Goal: Information Seeking & Learning: Learn about a topic

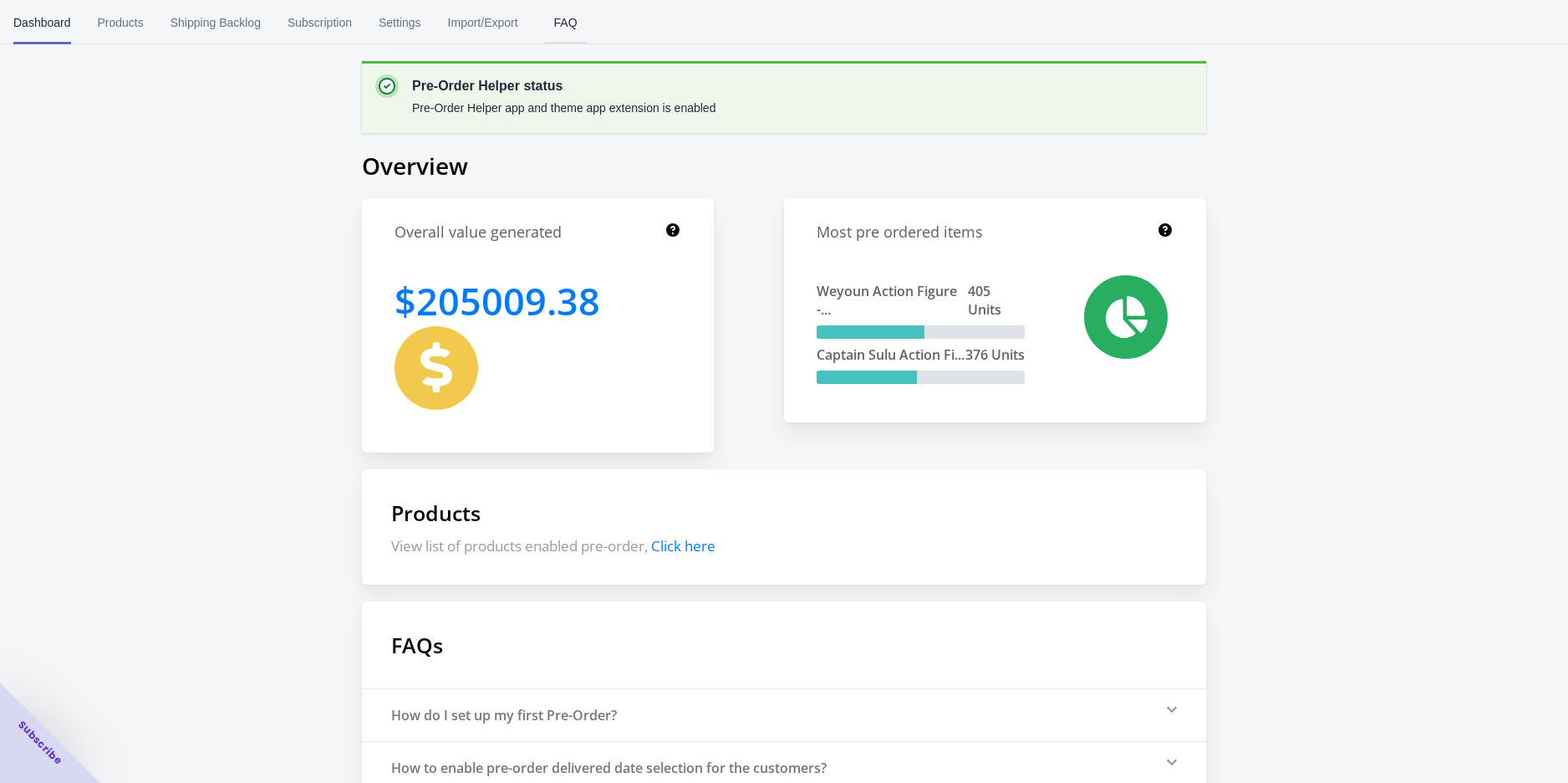
click at [561, 30] on span "FAQ" at bounding box center [566, 22] width 42 height 44
click at [339, 29] on span "Subscription" at bounding box center [319, 22] width 64 height 44
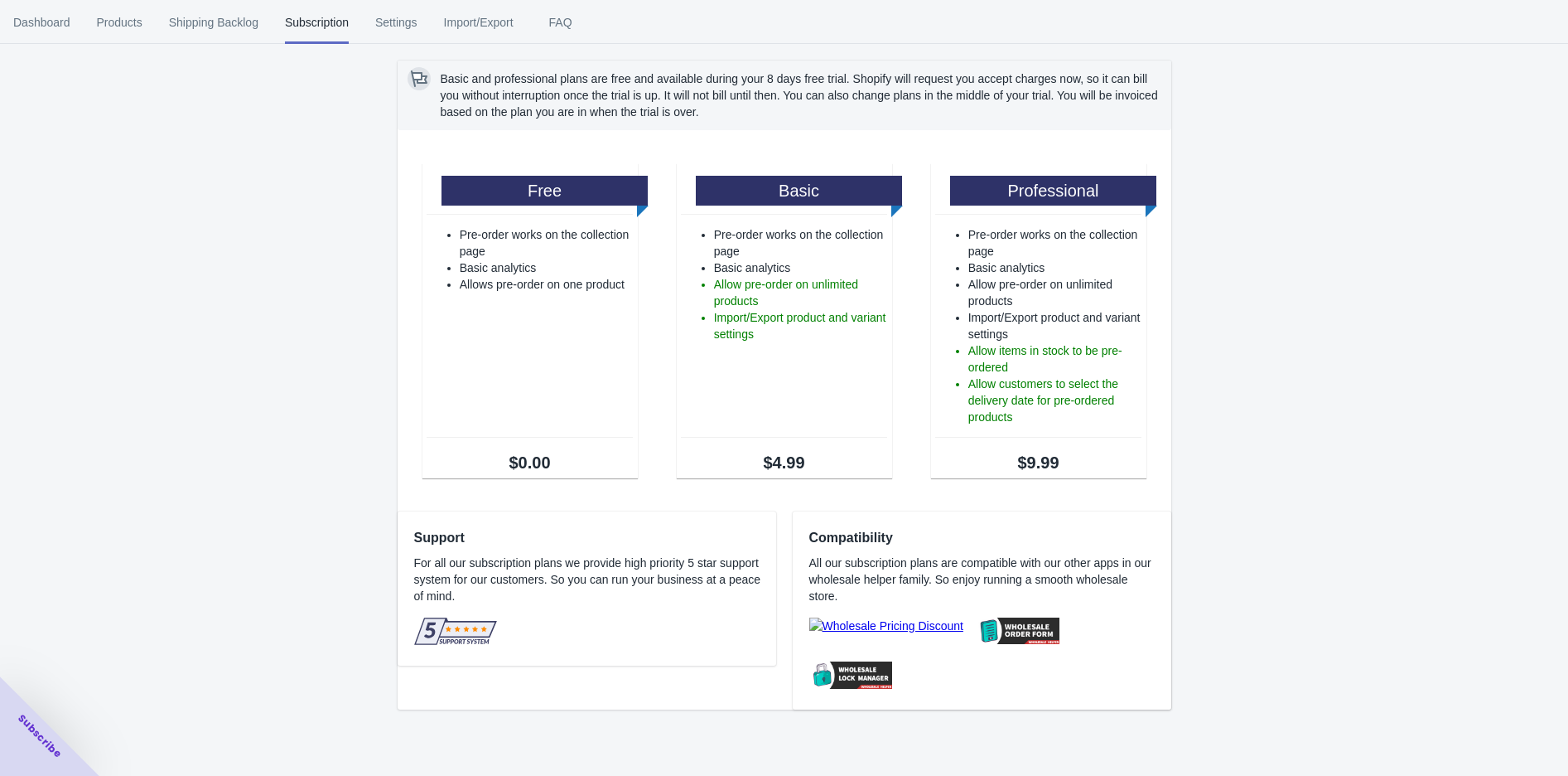
click at [195, 237] on div "Basic and professional plans are free and available during your 8 days free tri…" at bounding box center [784, 363] width 1568 height 726
drag, startPoint x: 519, startPoint y: 561, endPoint x: 608, endPoint y: 559, distance: 89.0
click at [597, 559] on p "For all our subscription plans we provide high priority 5 star support system f…" at bounding box center [593, 579] width 359 height 50
click at [611, 559] on p "For all our subscription plans we provide high priority 5 star support system f…" at bounding box center [593, 579] width 359 height 50
click at [624, 565] on p "For all our subscription plans we provide high priority 5 star support system f…" at bounding box center [593, 579] width 359 height 50
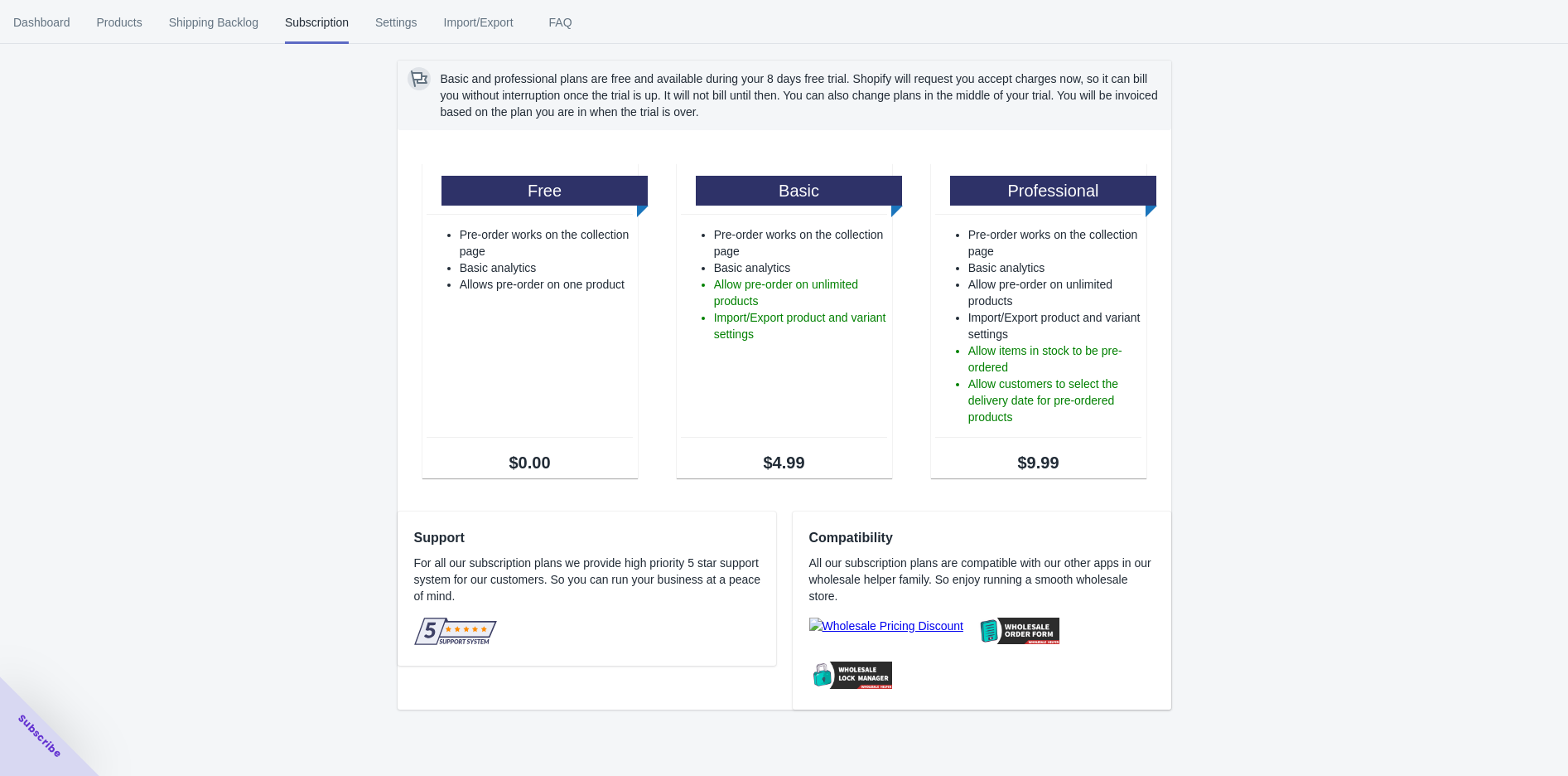
click at [451, 637] on img at bounding box center [456, 631] width 83 height 28
click at [437, 646] on div at bounding box center [456, 633] width 83 height 31
click at [174, 33] on span "Shipping Backlog" at bounding box center [213, 22] width 89 height 43
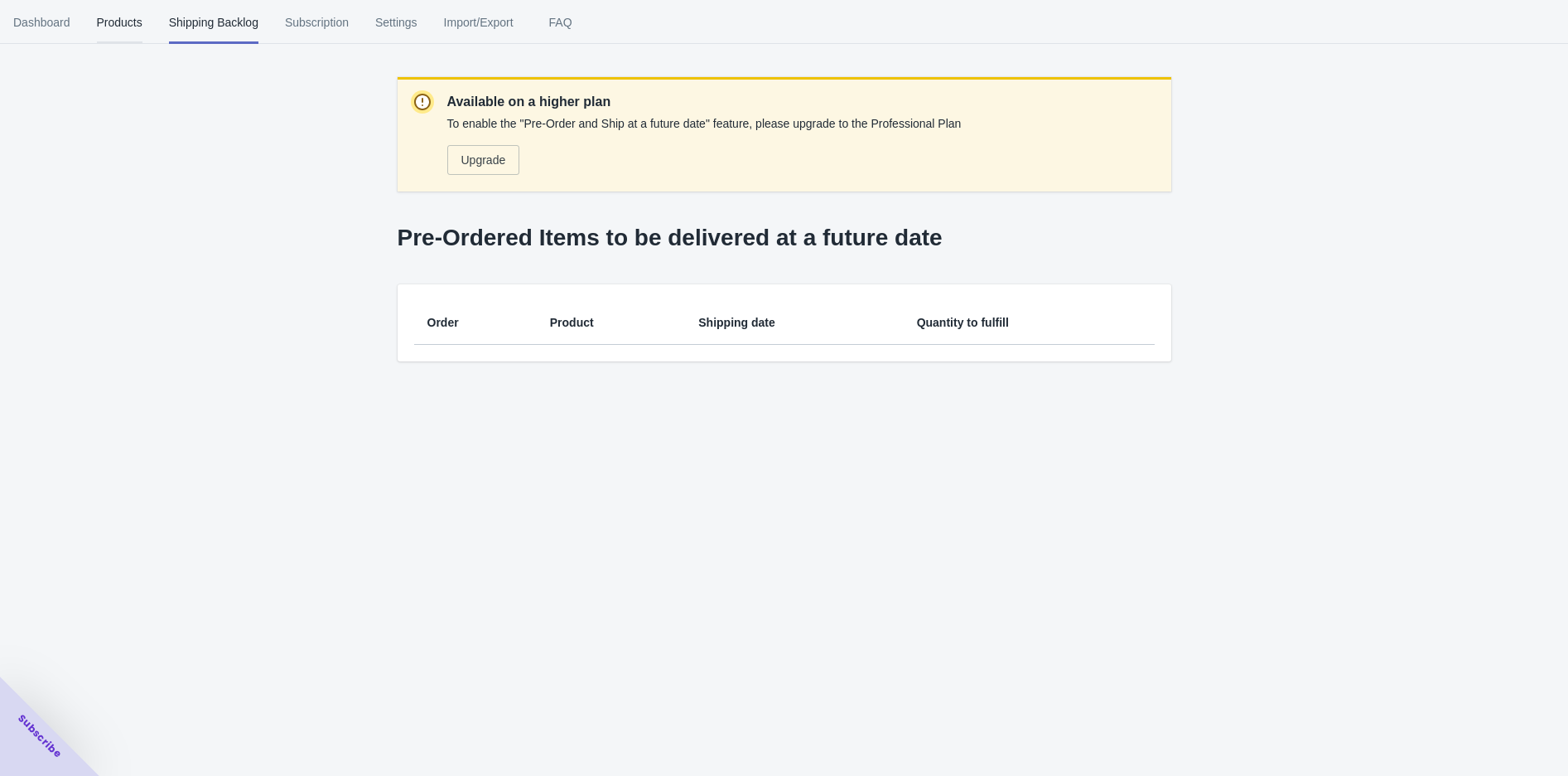
click at [141, 32] on button "Products" at bounding box center [120, 22] width 72 height 43
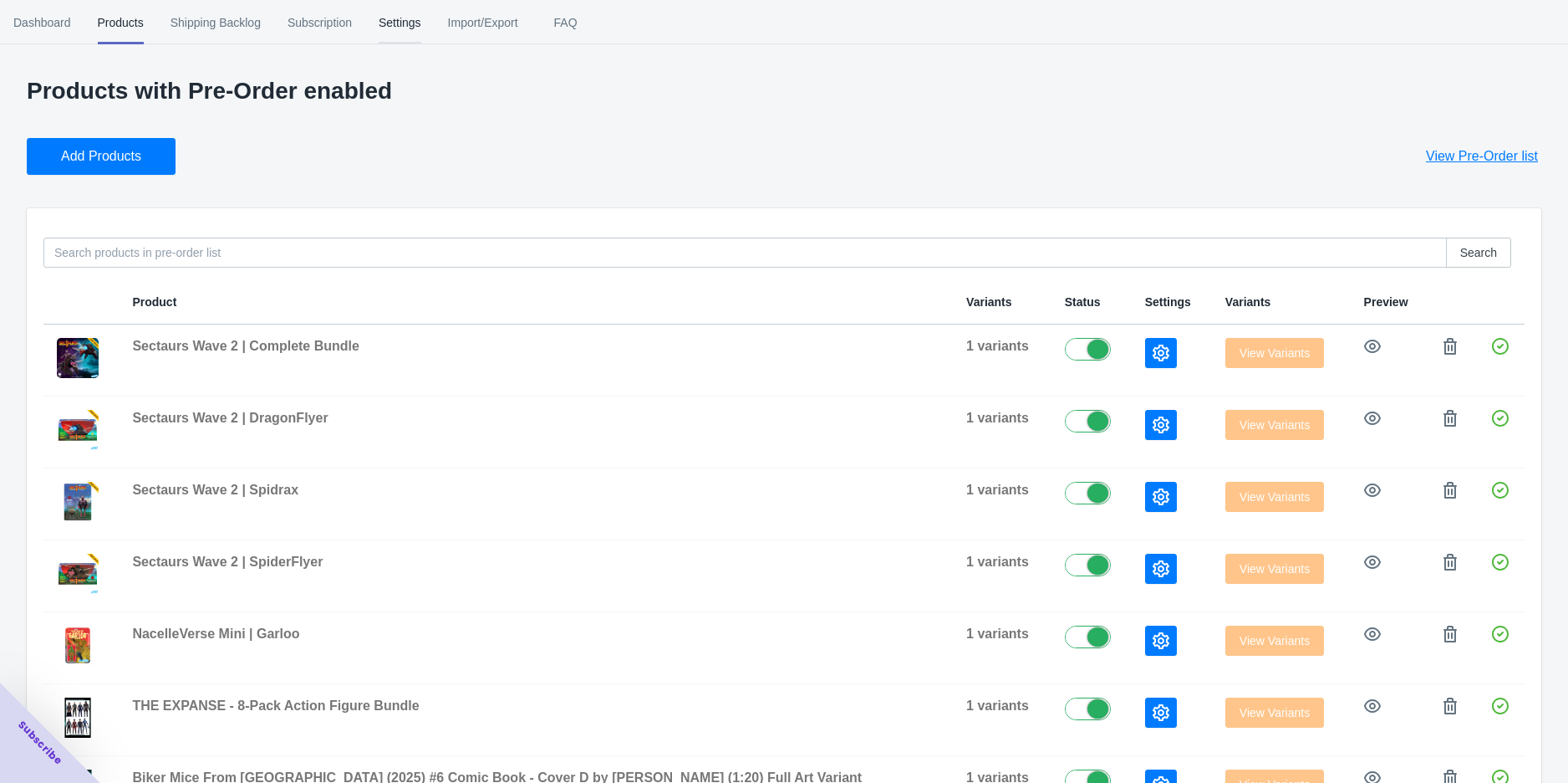
click at [398, 29] on span "Settings" at bounding box center [400, 22] width 43 height 44
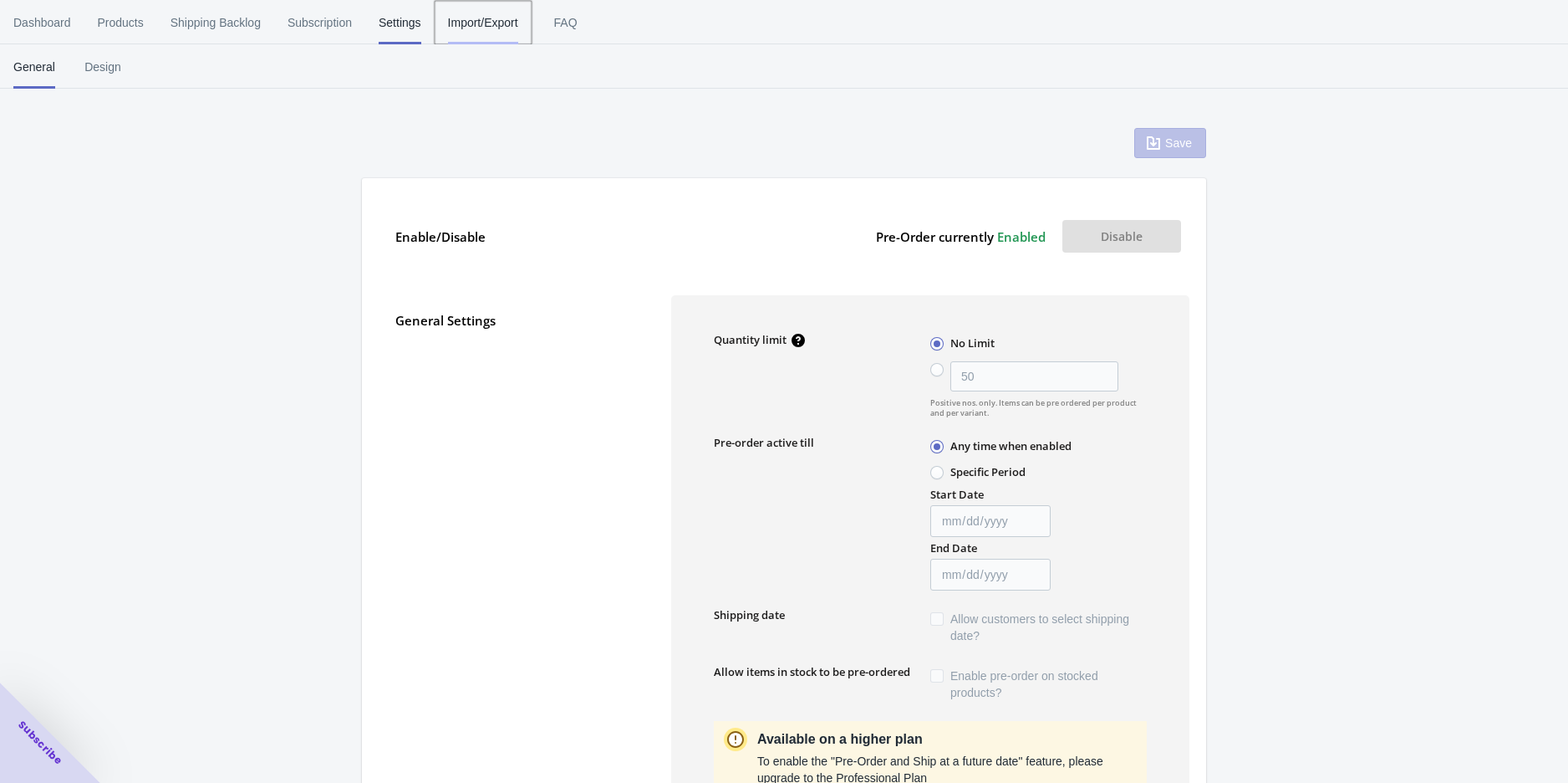
click at [479, 26] on span "Import/Export" at bounding box center [482, 22] width 70 height 44
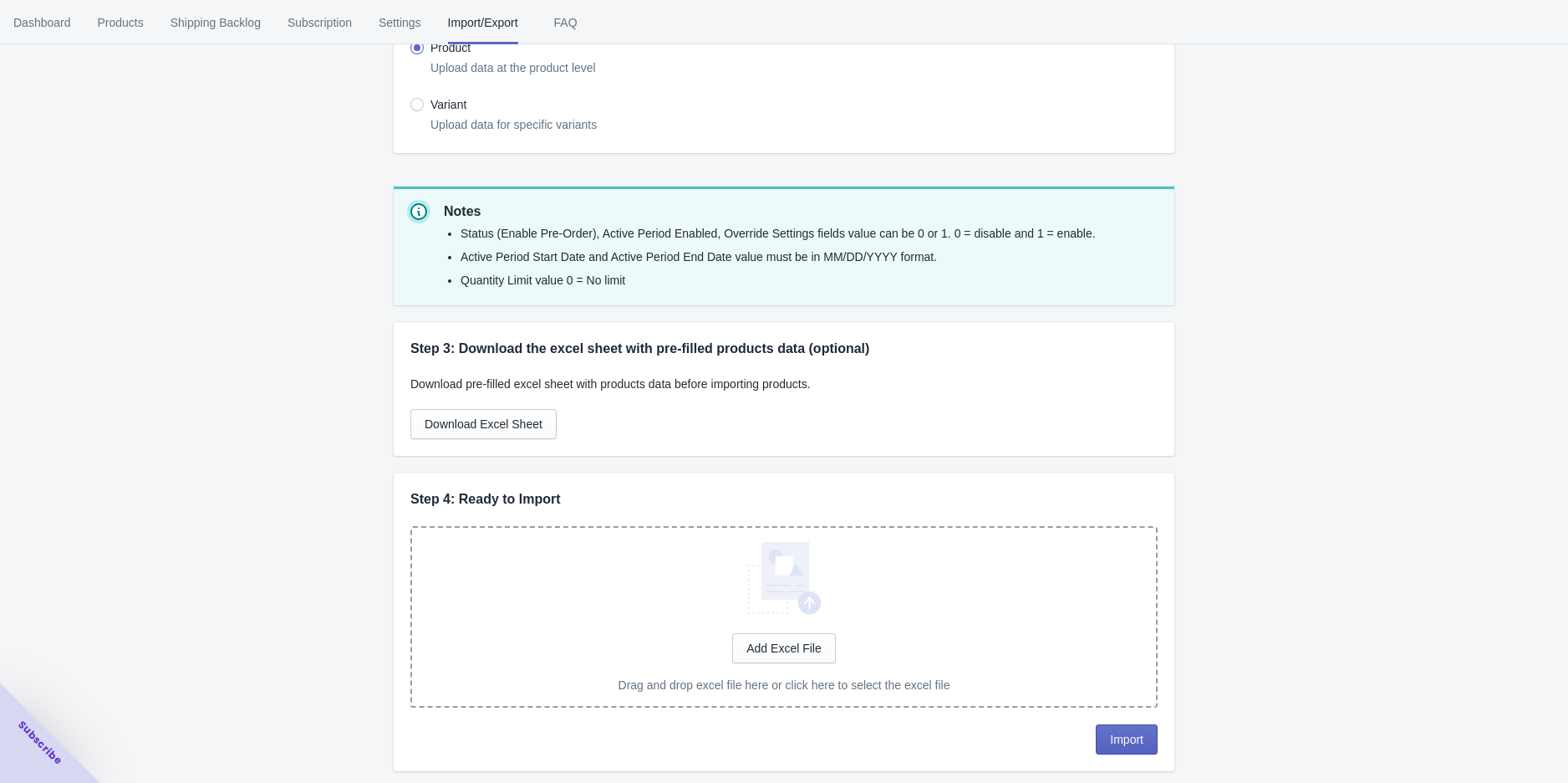
scroll to position [286, 0]
click at [54, 35] on span "Dashboard" at bounding box center [42, 22] width 58 height 44
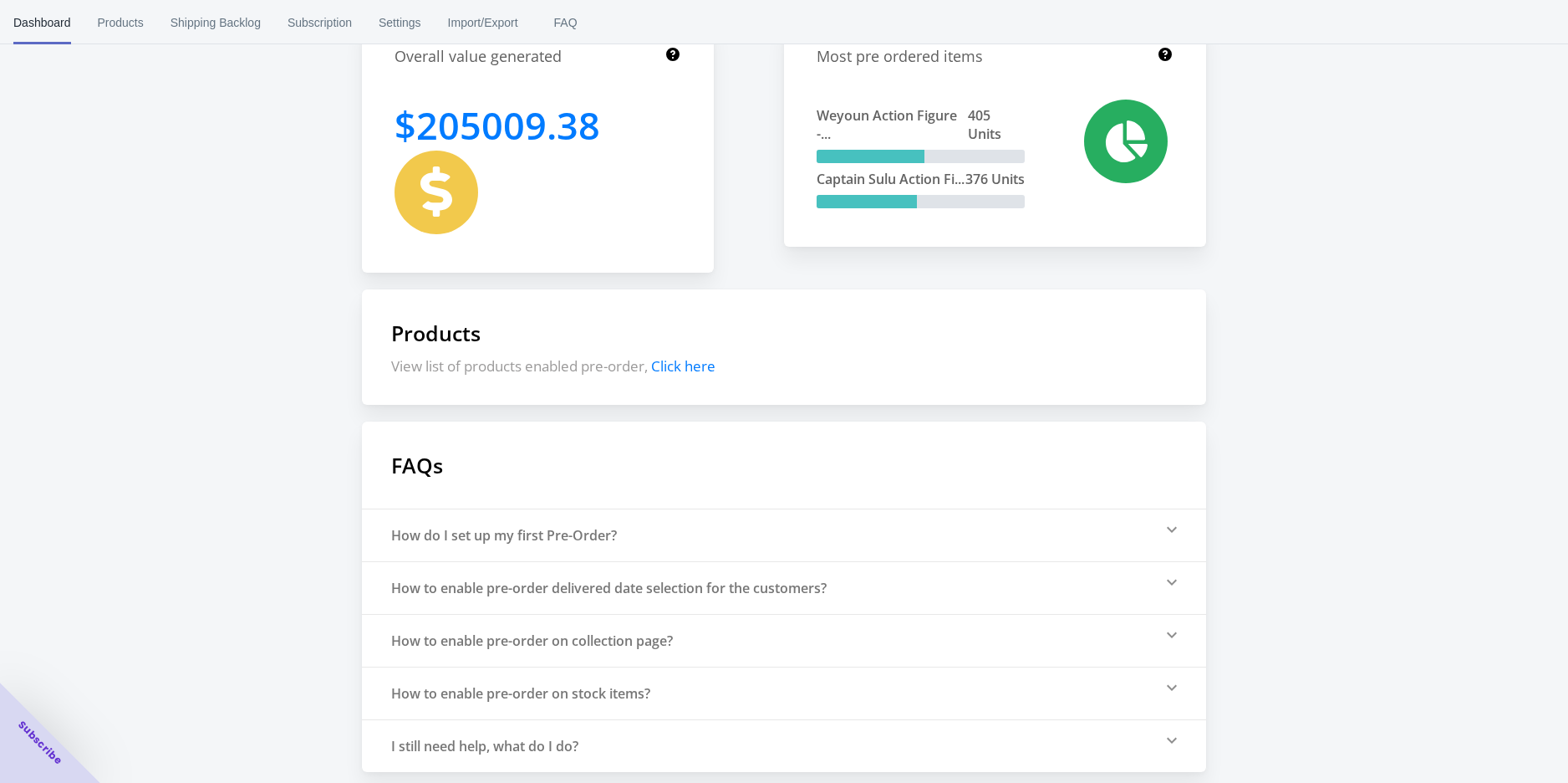
scroll to position [181, 0]
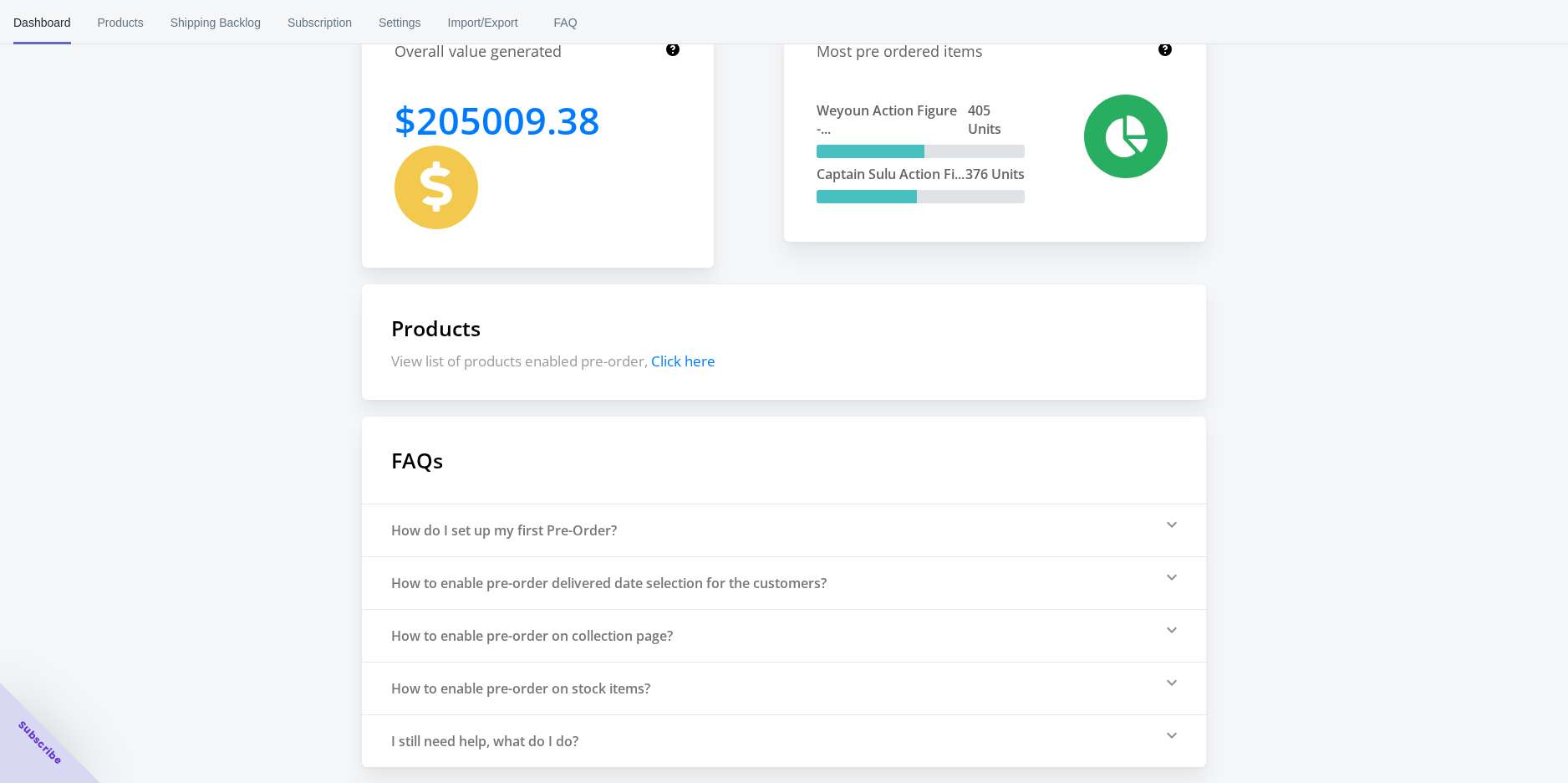
click at [470, 745] on div "I still need help, what do I do?" at bounding box center [484, 741] width 187 height 19
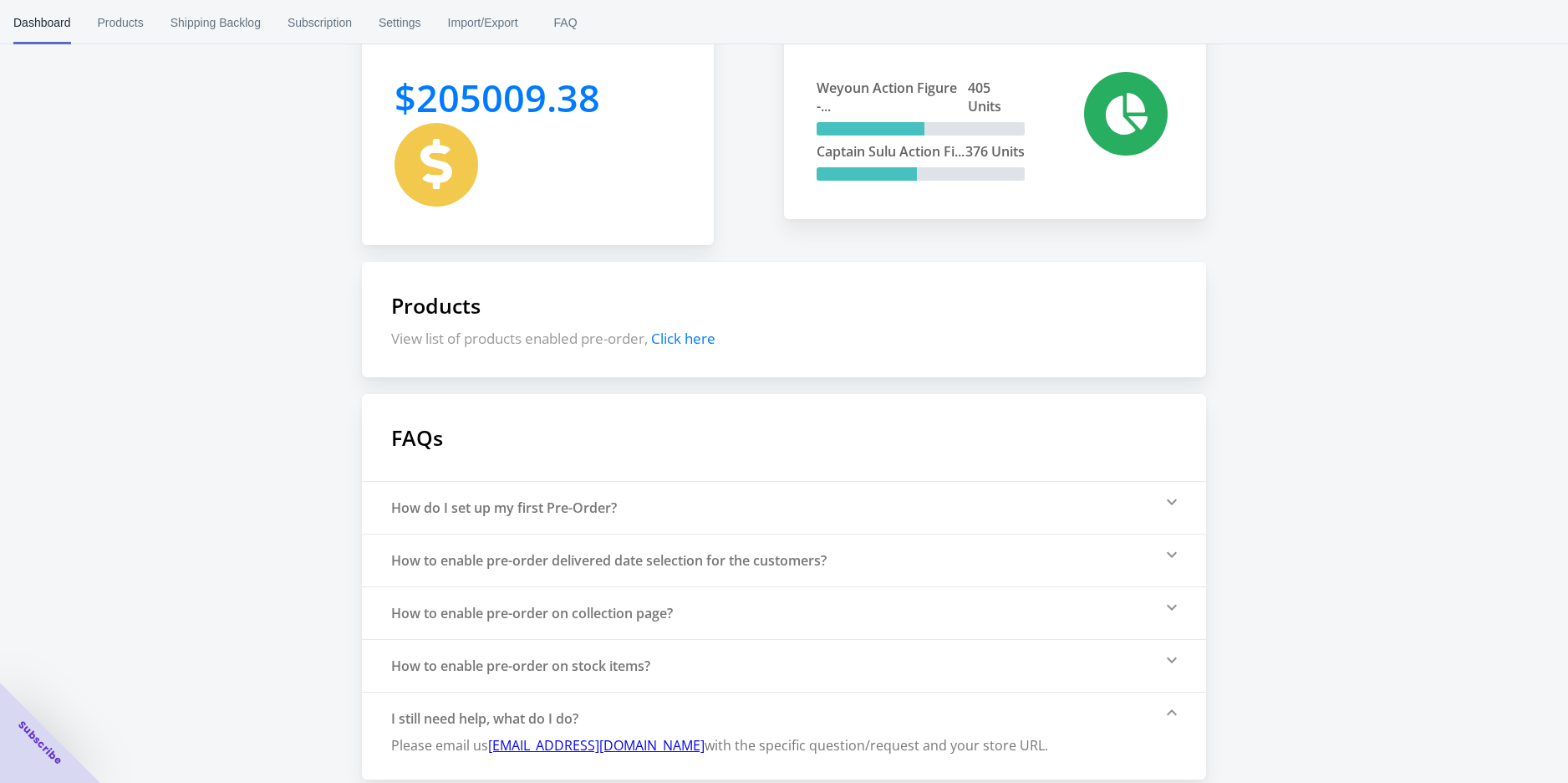
scroll to position [216, 0]
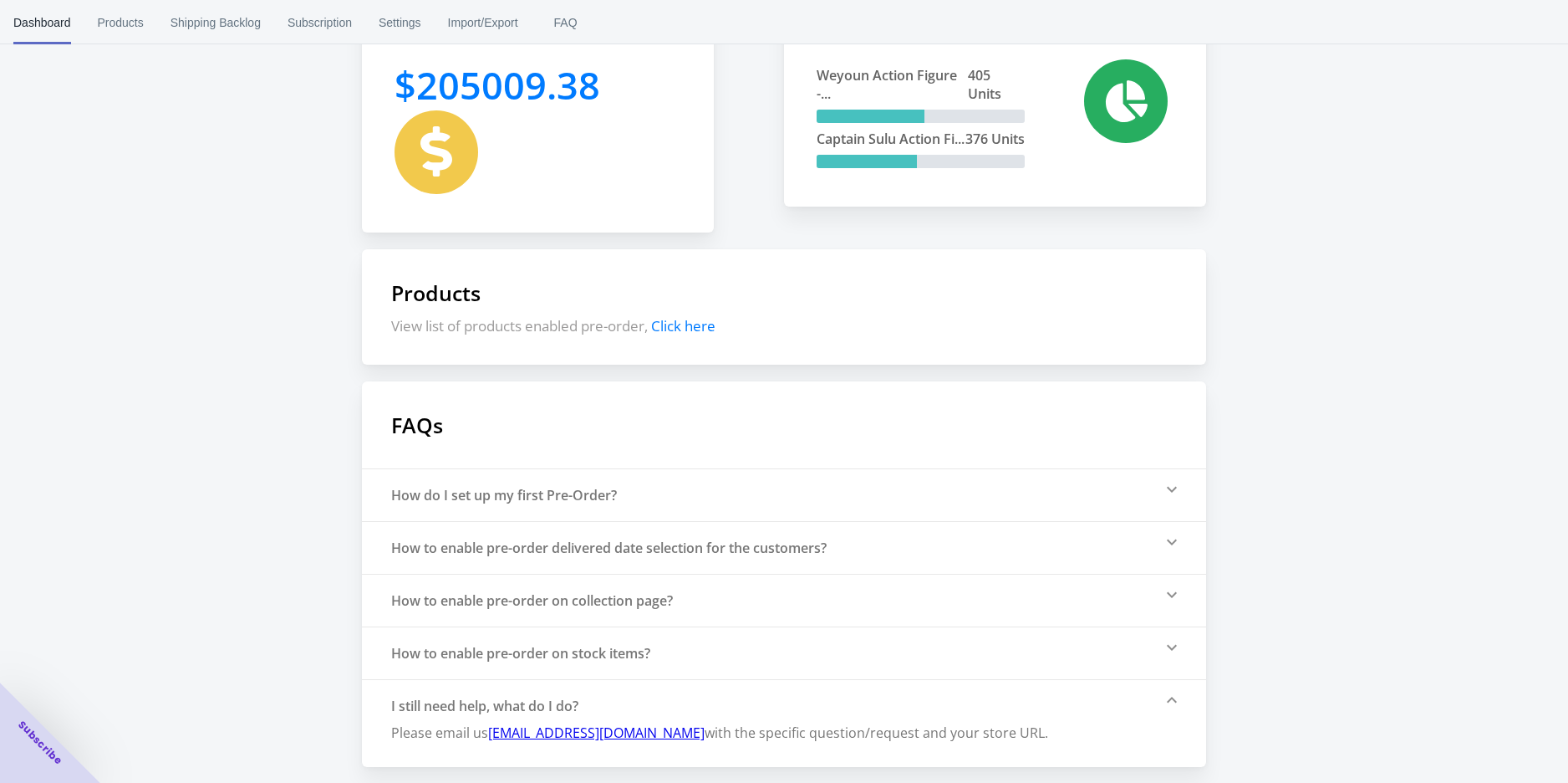
click at [207, 307] on div "Pre-Order Helper status Pre-Order Helper app and theme app extension is enabled…" at bounding box center [784, 275] width 1568 height 982
